Goal: Task Accomplishment & Management: Complete application form

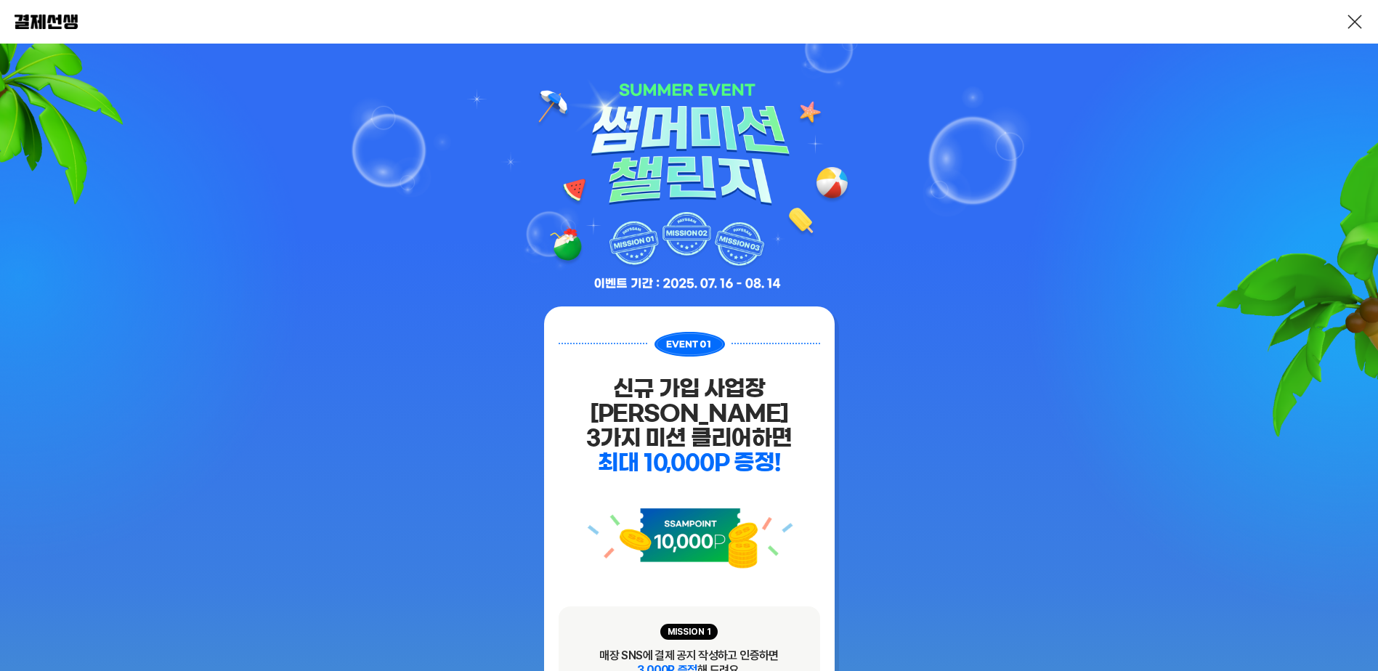
click at [1357, 20] on link at bounding box center [1354, 21] width 17 height 17
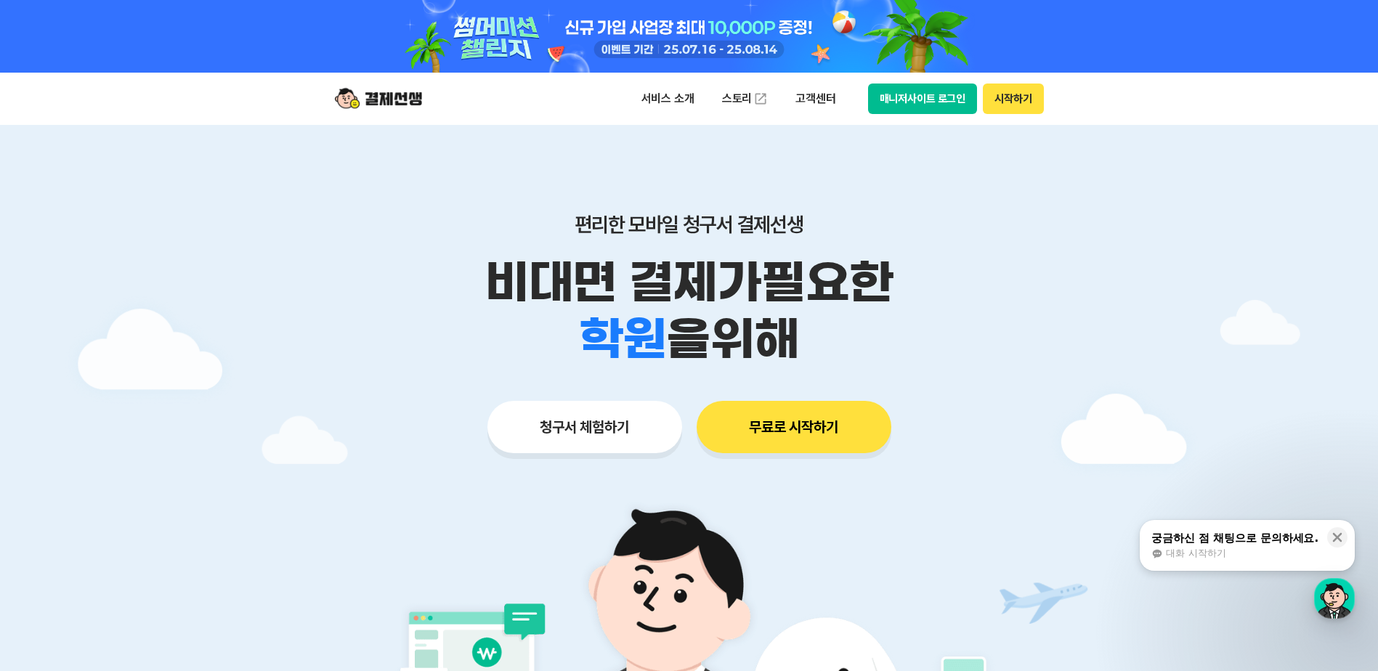
click at [993, 107] on button "시작하기" at bounding box center [1013, 99] width 60 height 30
click at [1032, 97] on button "시작하기" at bounding box center [1013, 99] width 60 height 30
